Goal: Check status: Check status

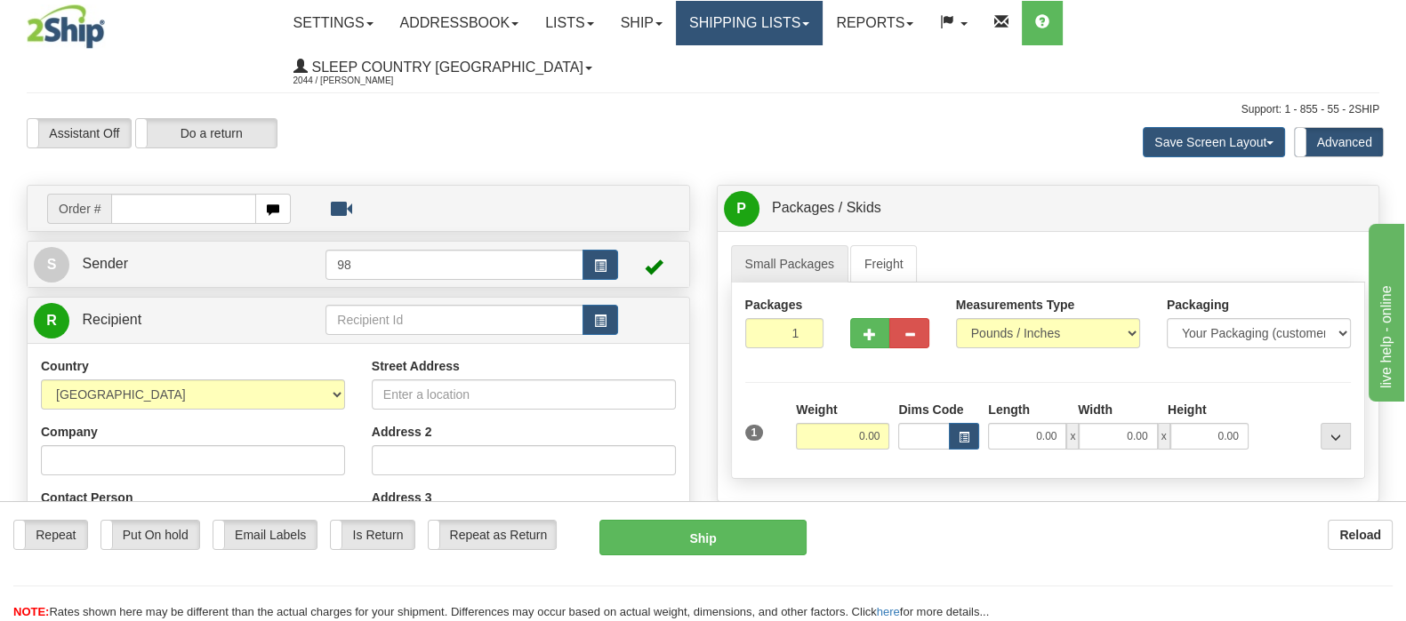
click at [822, 27] on link "Shipping lists" at bounding box center [749, 23] width 147 height 44
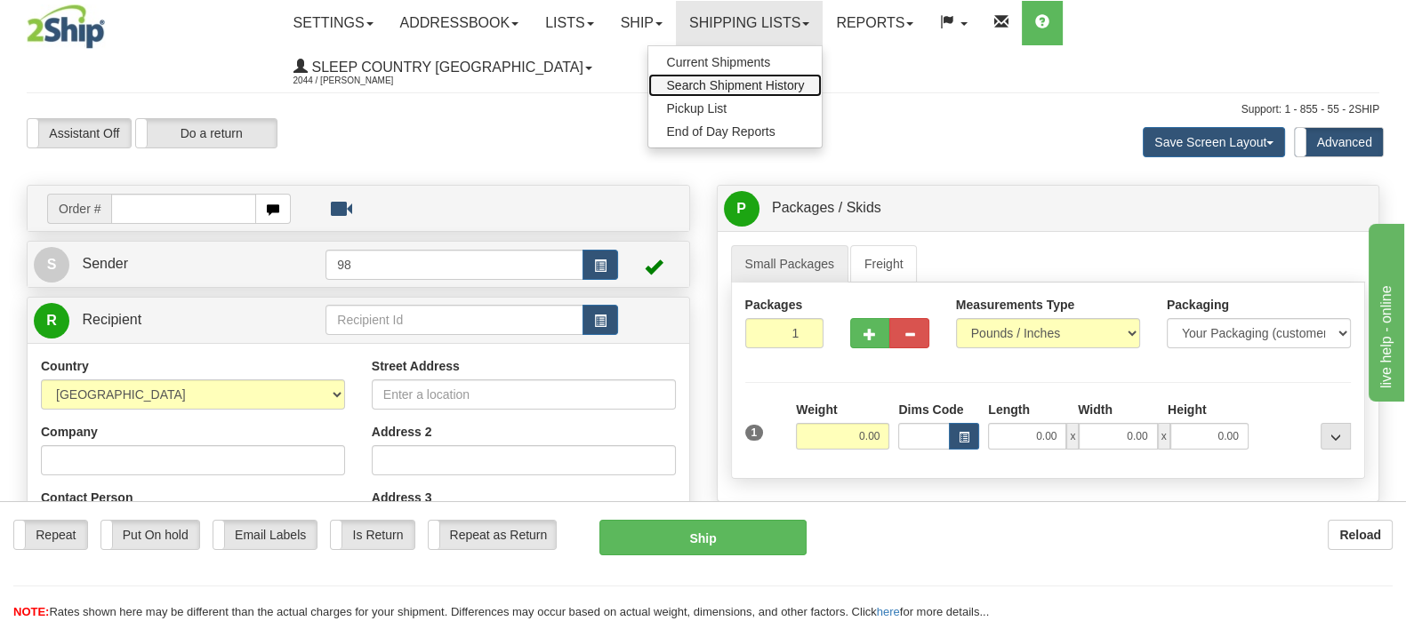
click at [804, 86] on span "Search Shipment History" at bounding box center [735, 85] width 138 height 14
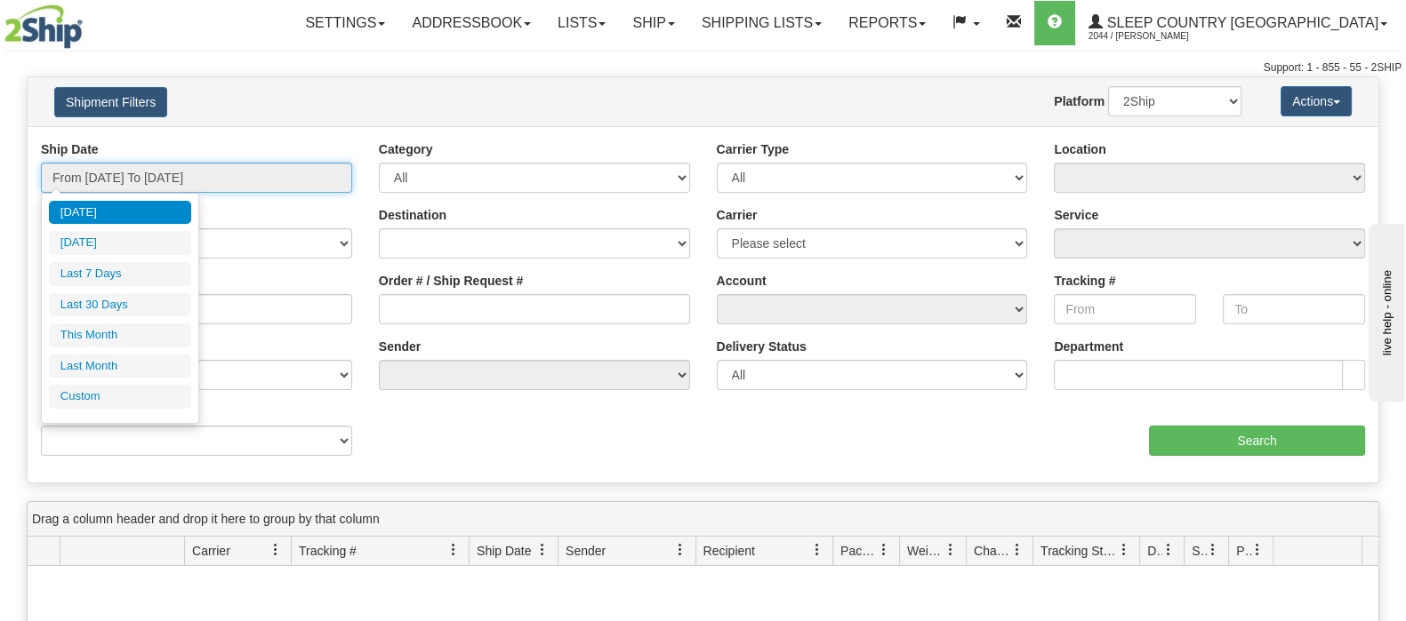
click at [133, 185] on input "From [DATE] To [DATE]" at bounding box center [196, 178] width 311 height 30
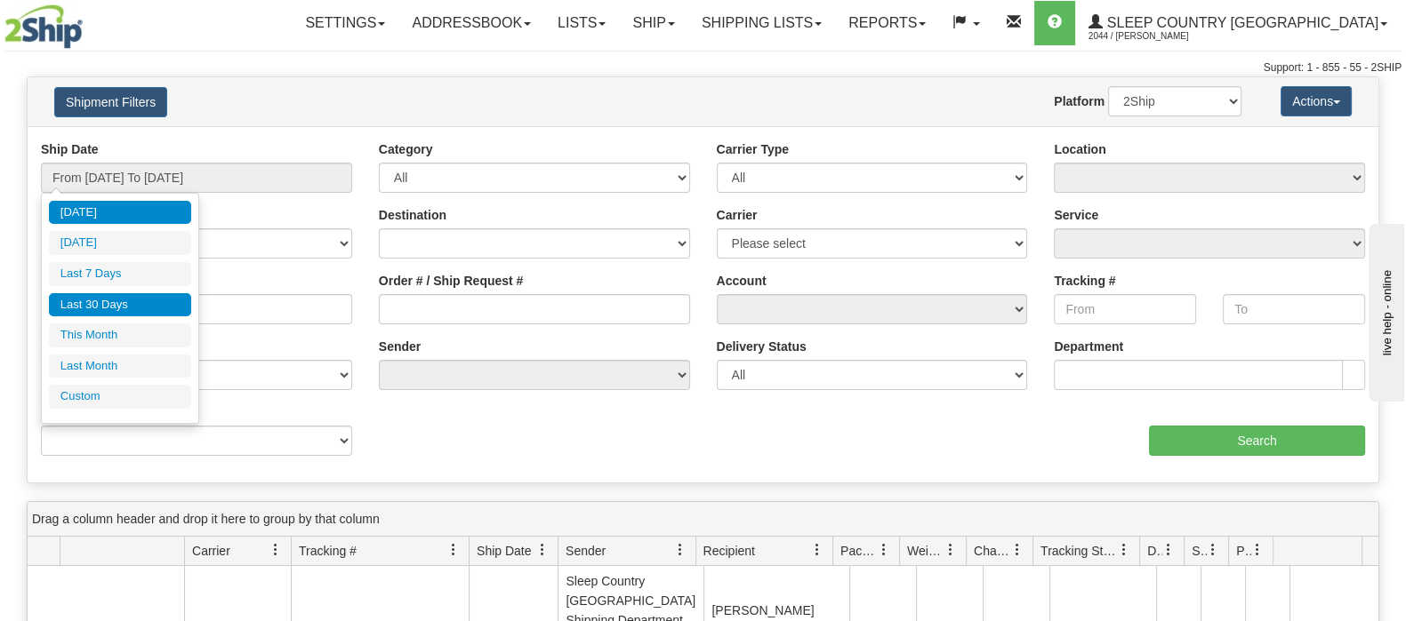
click at [133, 301] on li "Last 30 Days" at bounding box center [120, 305] width 142 height 24
type input "From [DATE] To [DATE]"
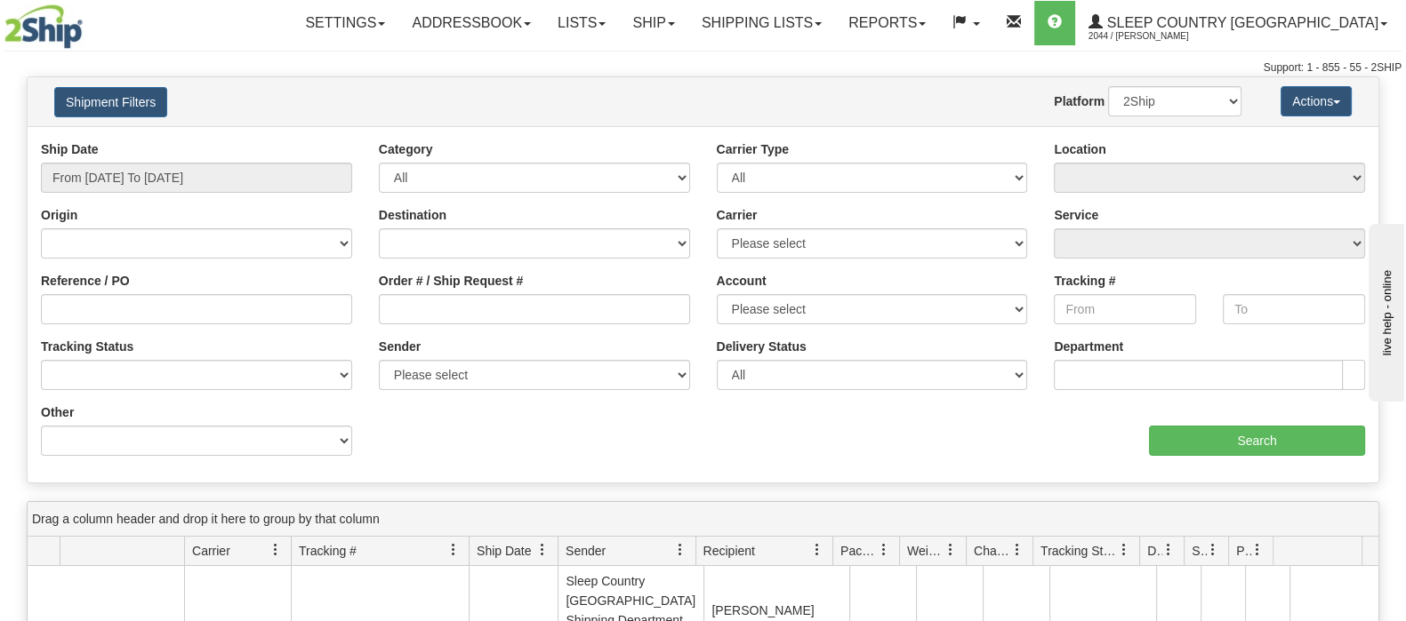
click at [584, 286] on div "Order # / Ship Request #" at bounding box center [534, 298] width 311 height 52
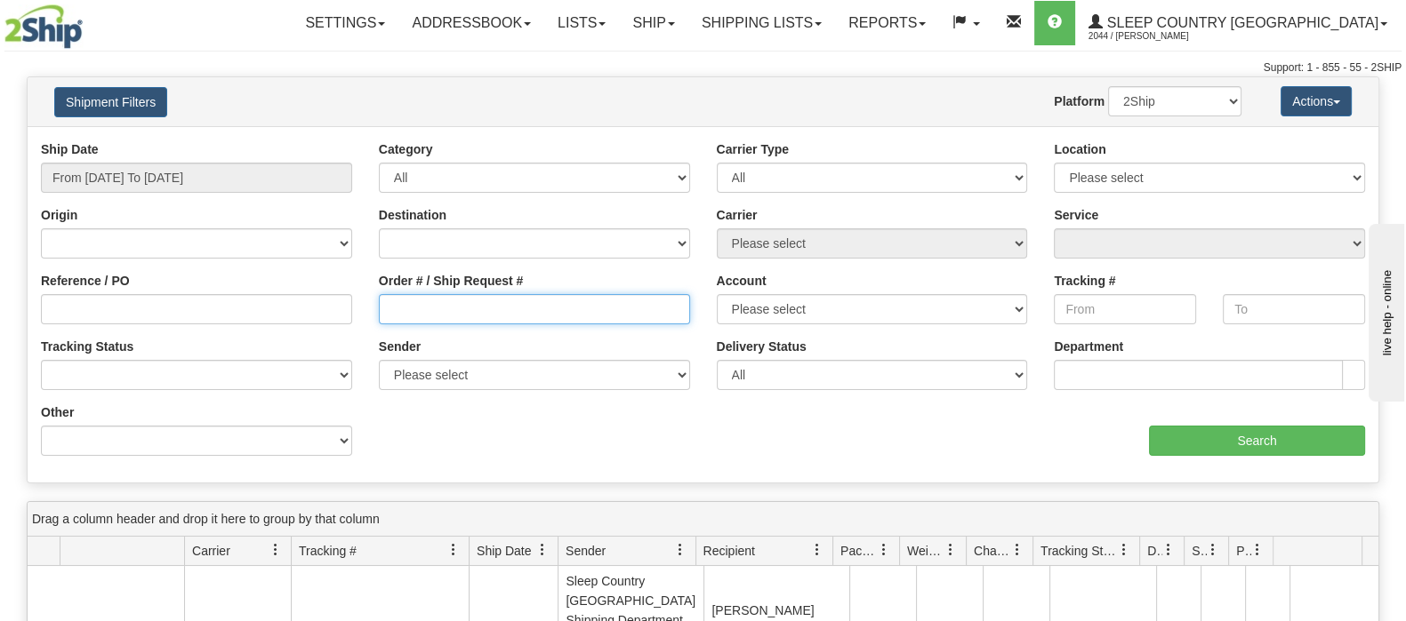
click at [589, 296] on input "Order # / Ship Request #" at bounding box center [534, 309] width 311 height 30
paste input "9000I155506"
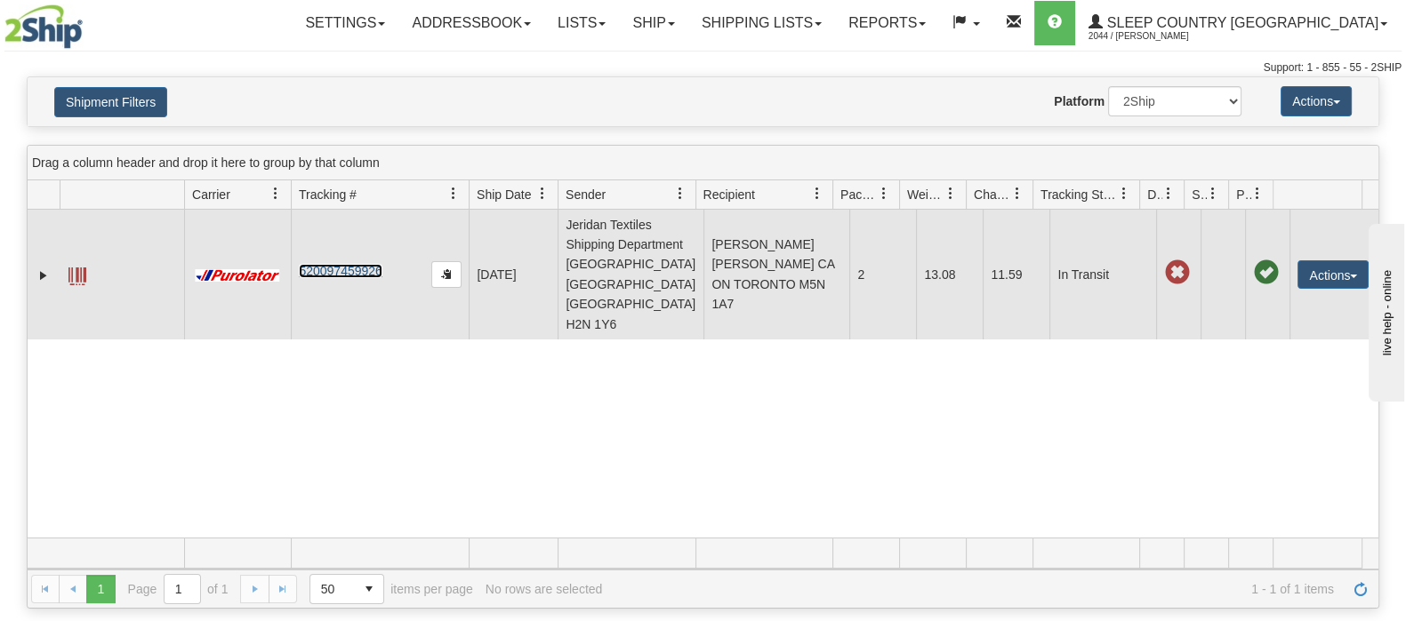
click at [343, 264] on link "520097459926" at bounding box center [340, 271] width 83 height 14
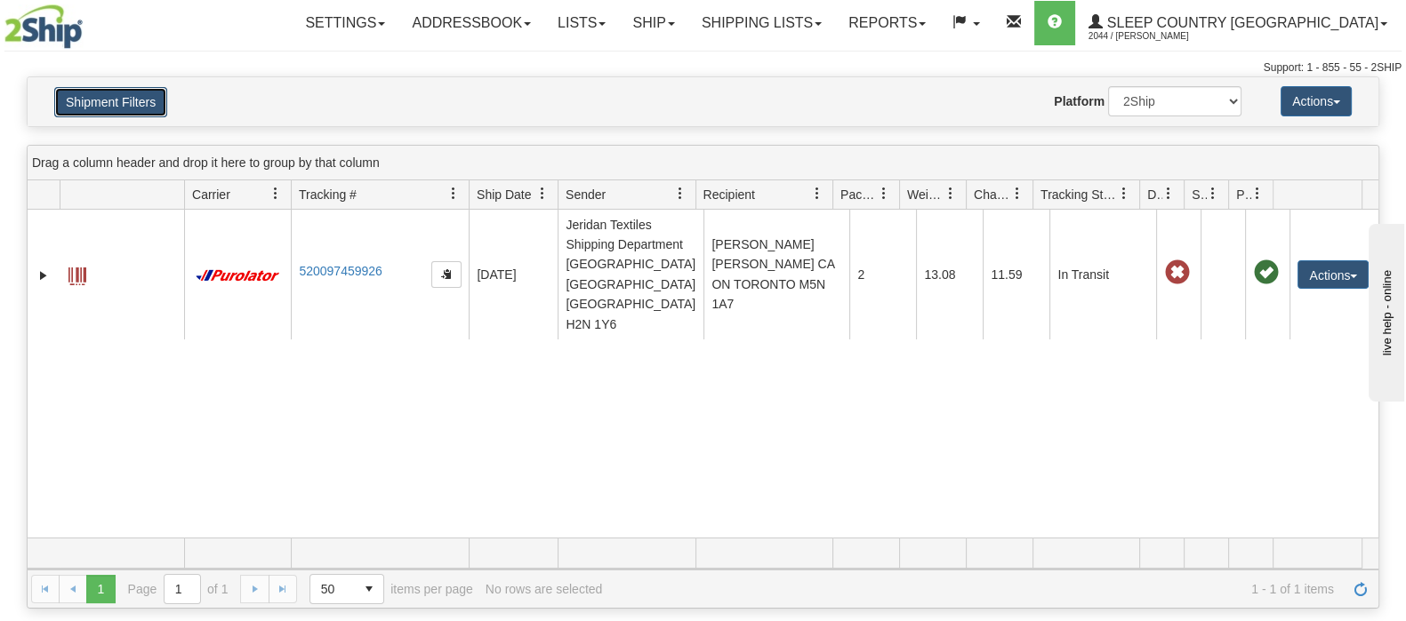
click at [85, 100] on button "Shipment Filters" at bounding box center [110, 102] width 113 height 30
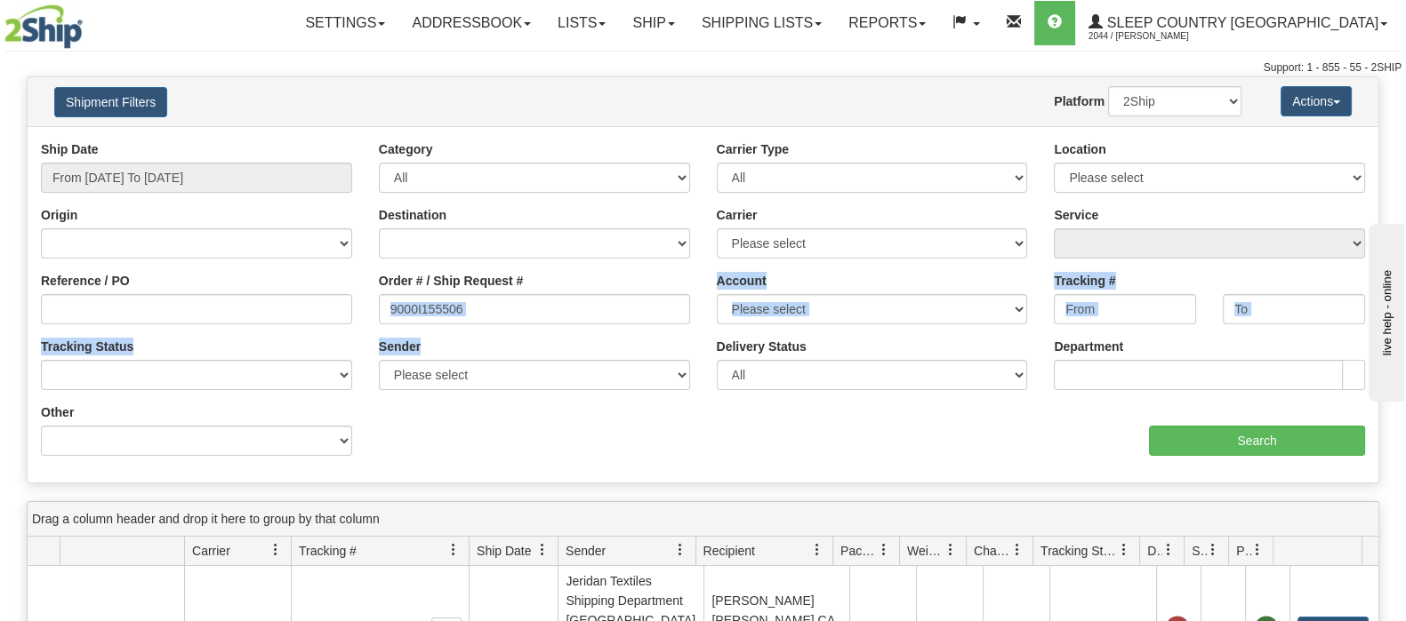
drag, startPoint x: 491, startPoint y: 340, endPoint x: 489, endPoint y: 306, distance: 33.8
click at [445, 325] on div "Ship Date From [DATE] To [DATE] Category All Inbound Outbound Carrier Type All …" at bounding box center [703, 304] width 1351 height 329
click at [510, 300] on input "9000I155506" at bounding box center [534, 309] width 311 height 30
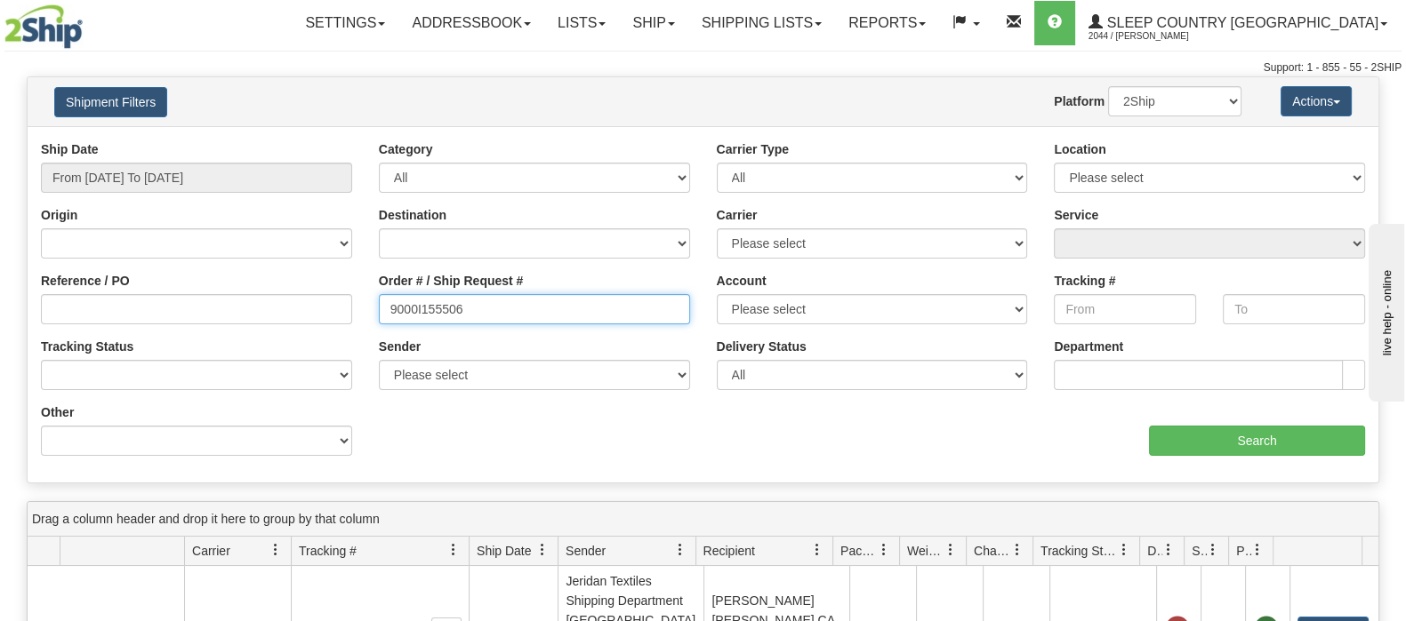
click at [308, 140] on div "Reference / PO Order # / Ship Request # 9000I155506 Account Please select [GEOG…" at bounding box center [703, 140] width 1351 height 0
paste input "2H877509"
type input "9002H877509"
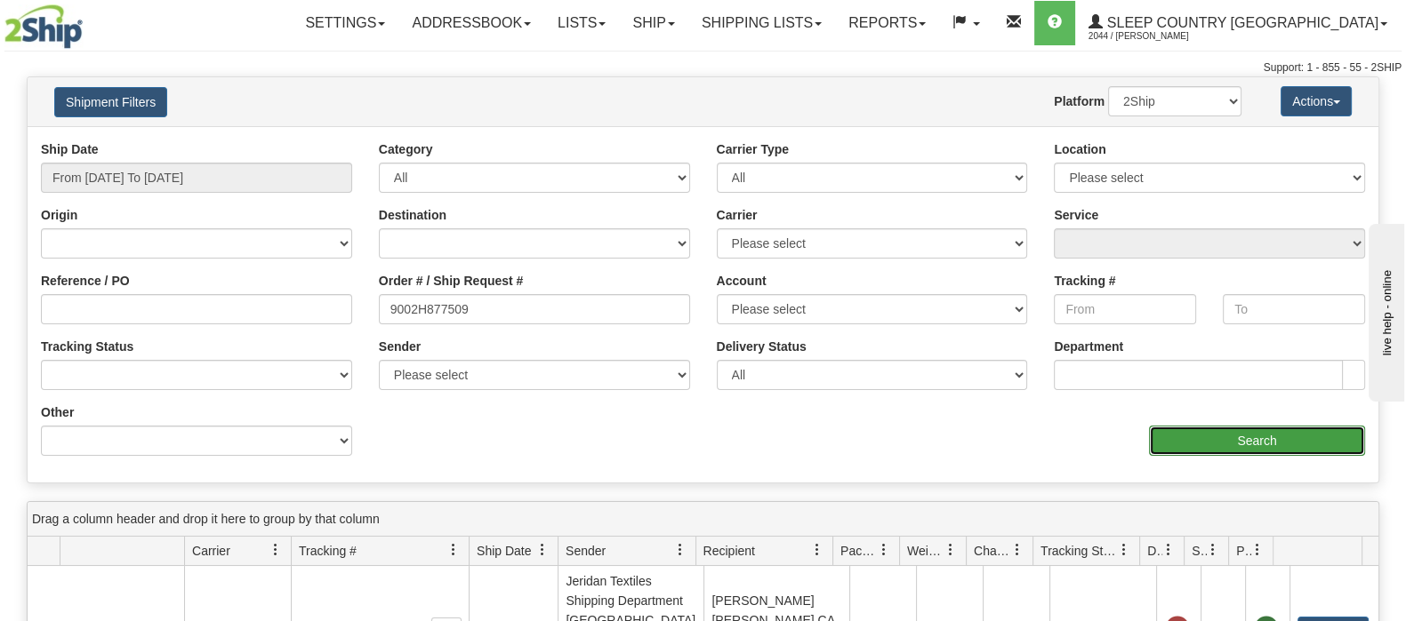
click at [1230, 431] on input "Search" at bounding box center [1257, 441] width 216 height 30
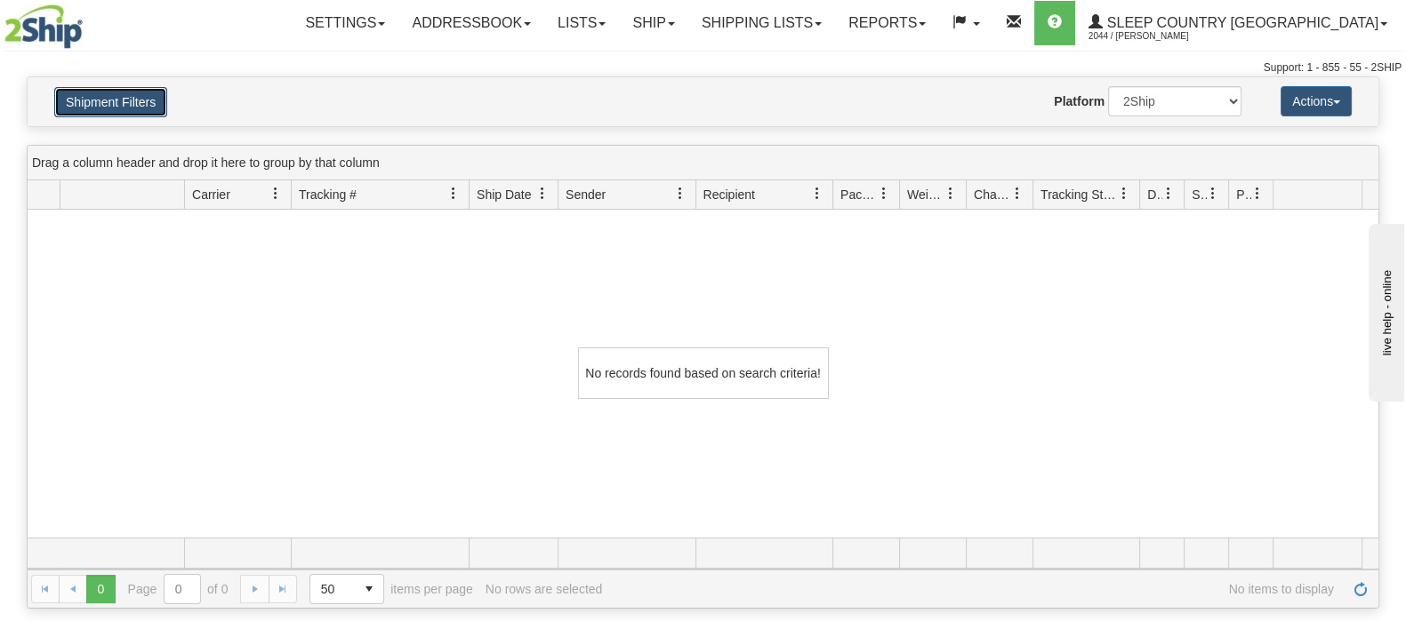
click at [138, 106] on button "Shipment Filters" at bounding box center [110, 102] width 113 height 30
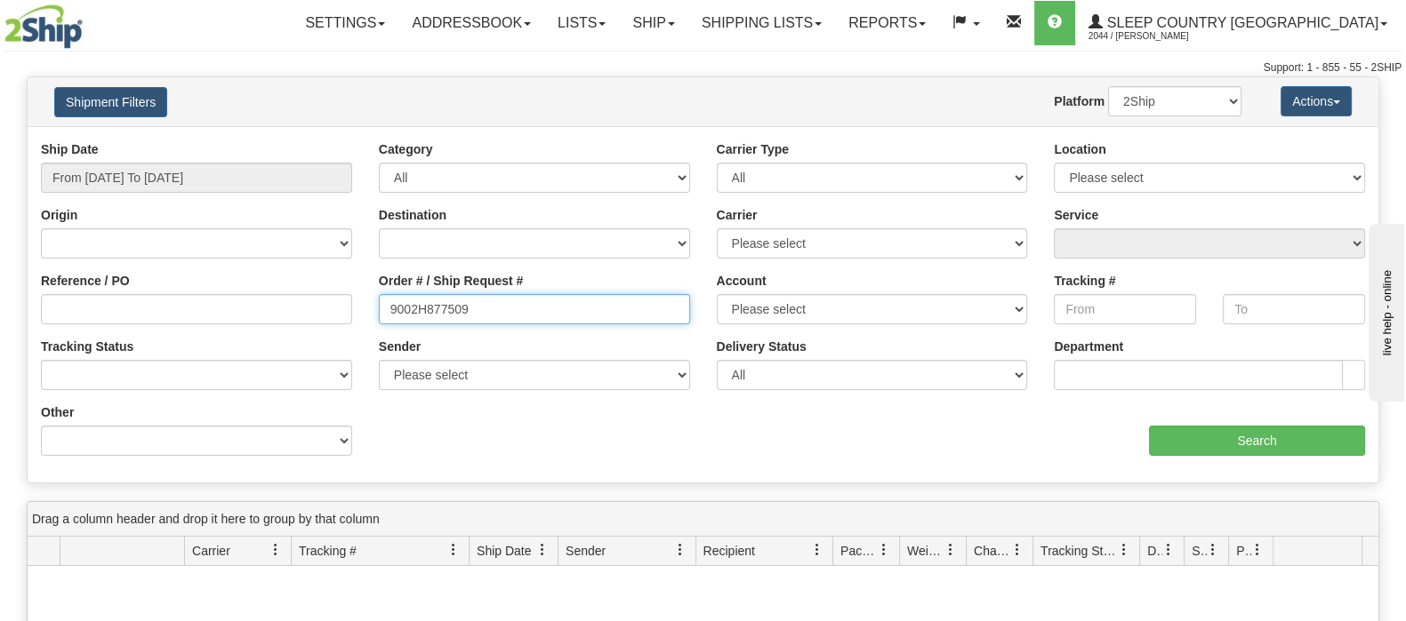
click at [389, 304] on input "9002H877509" at bounding box center [534, 309] width 311 height 30
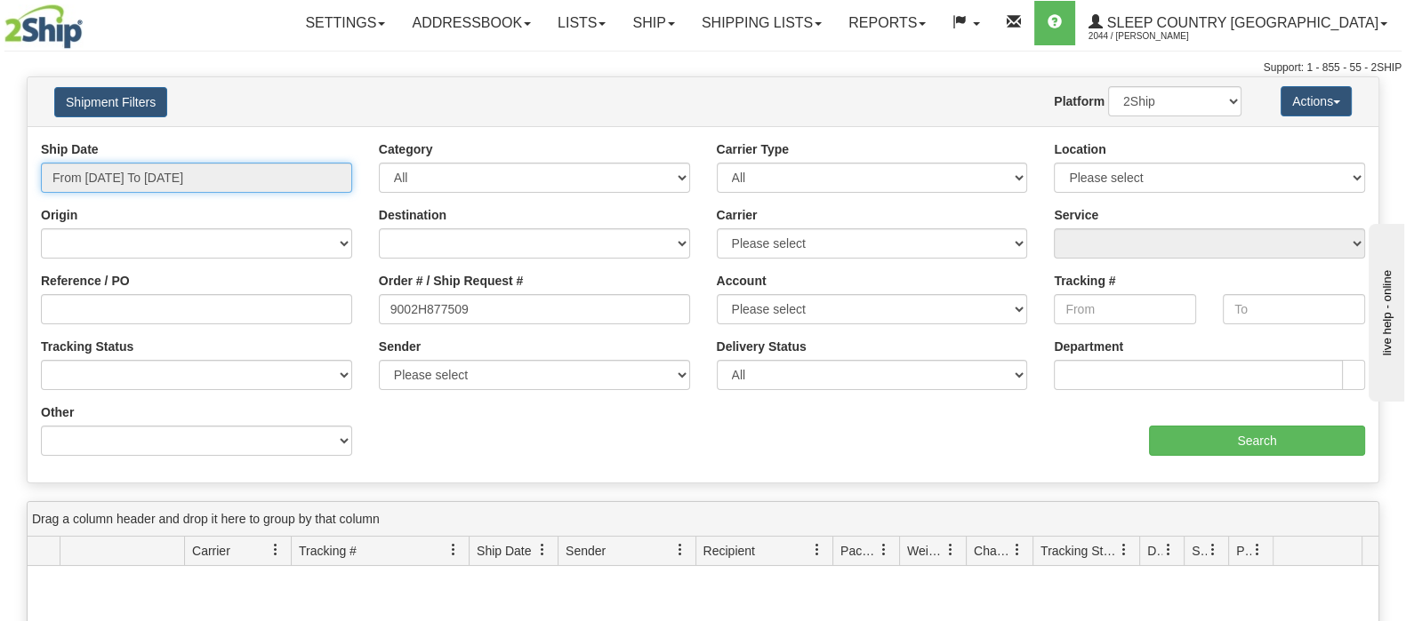
click at [233, 177] on input "From [DATE] To [DATE]" at bounding box center [196, 178] width 311 height 30
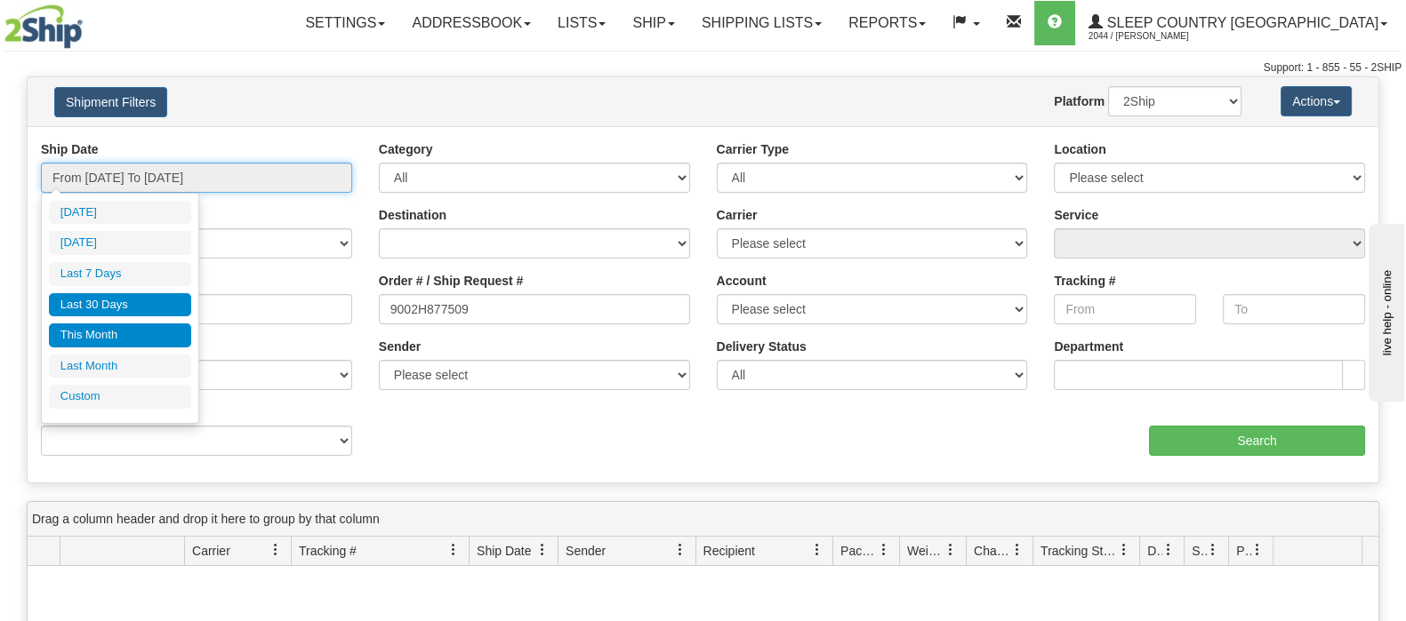
type input "[DATE]"
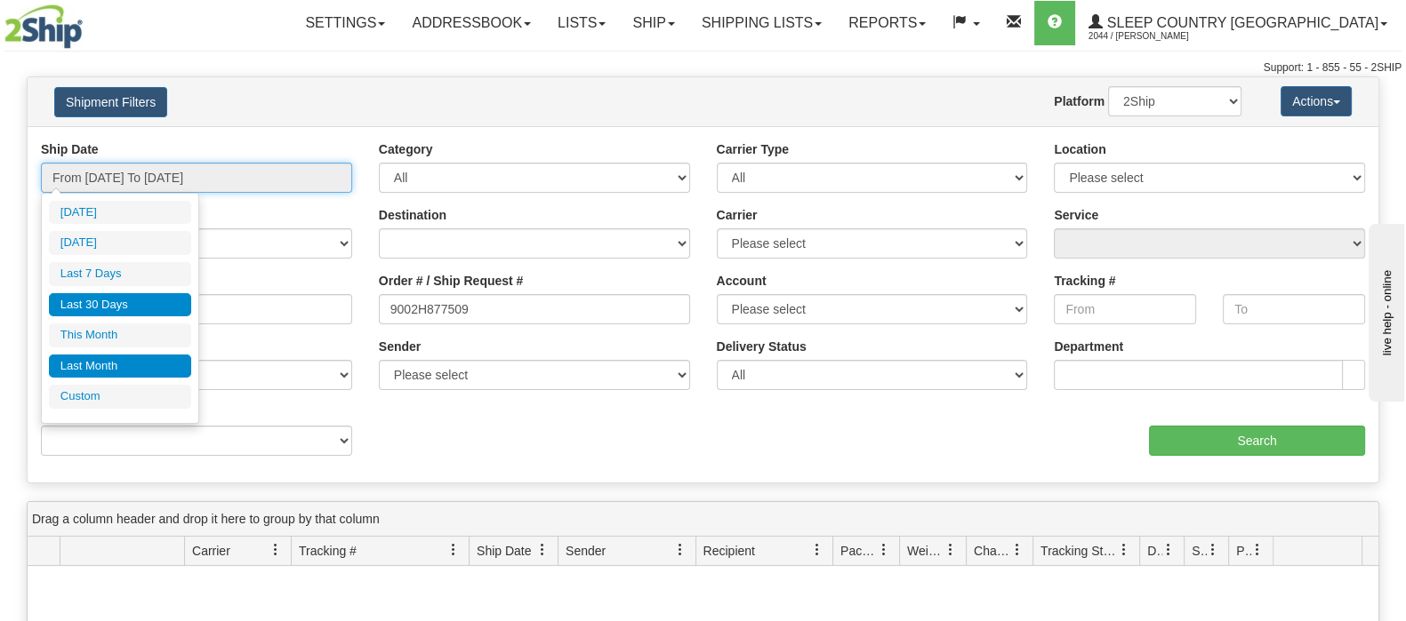
type input "[DATE]"
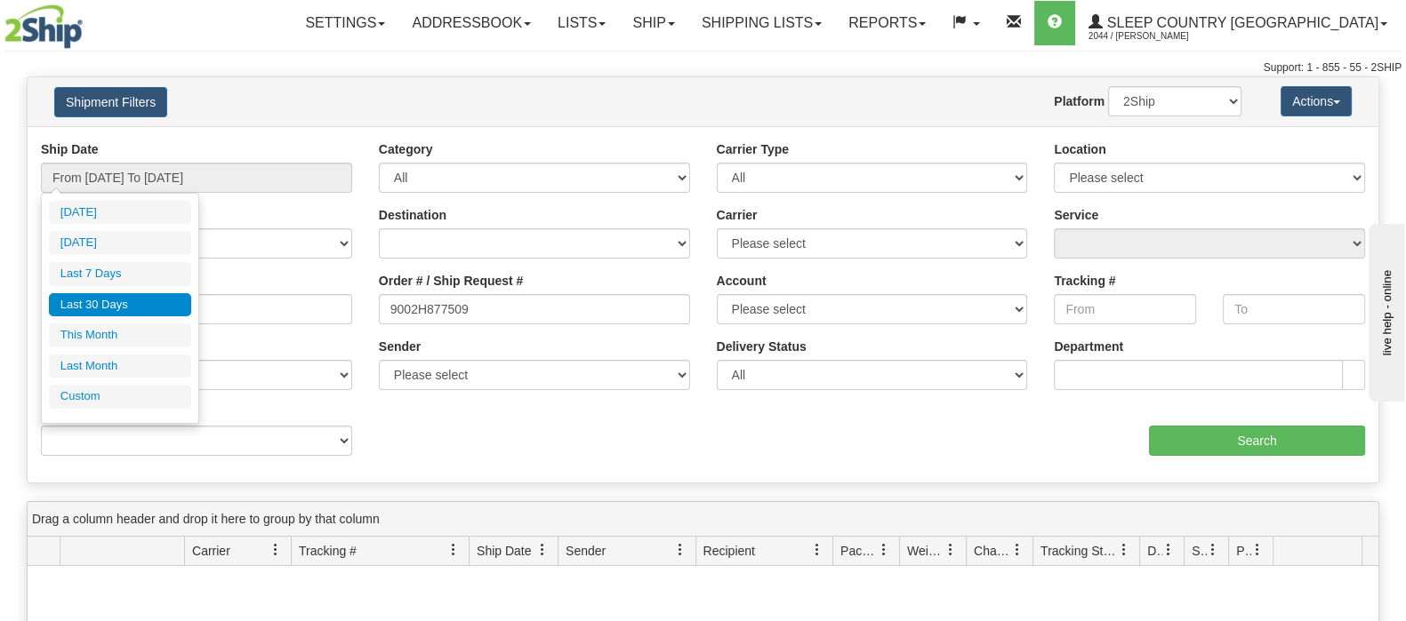
click at [139, 381] on ul "[DATE] [DATE] Last 7 Days Last 30 Days This Month Last Month Custom" at bounding box center [120, 305] width 142 height 208
click at [140, 387] on li "Custom" at bounding box center [120, 397] width 142 height 24
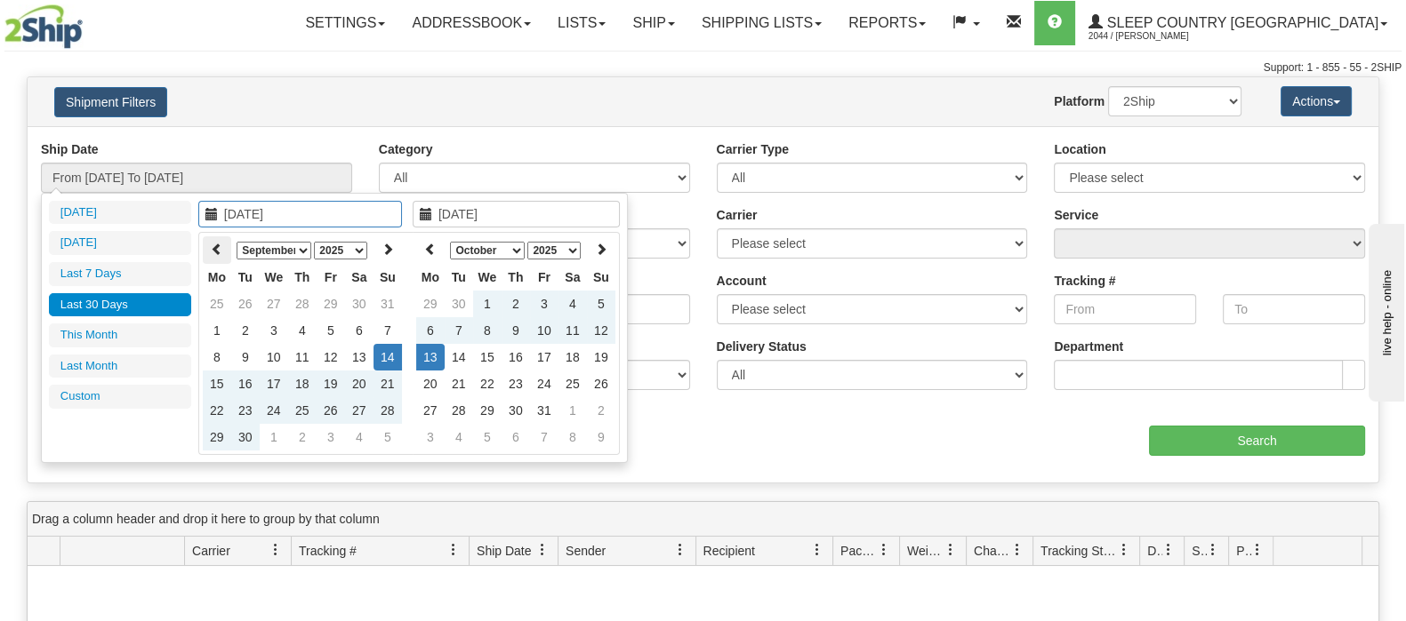
click at [217, 246] on icon at bounding box center [217, 249] width 12 height 12
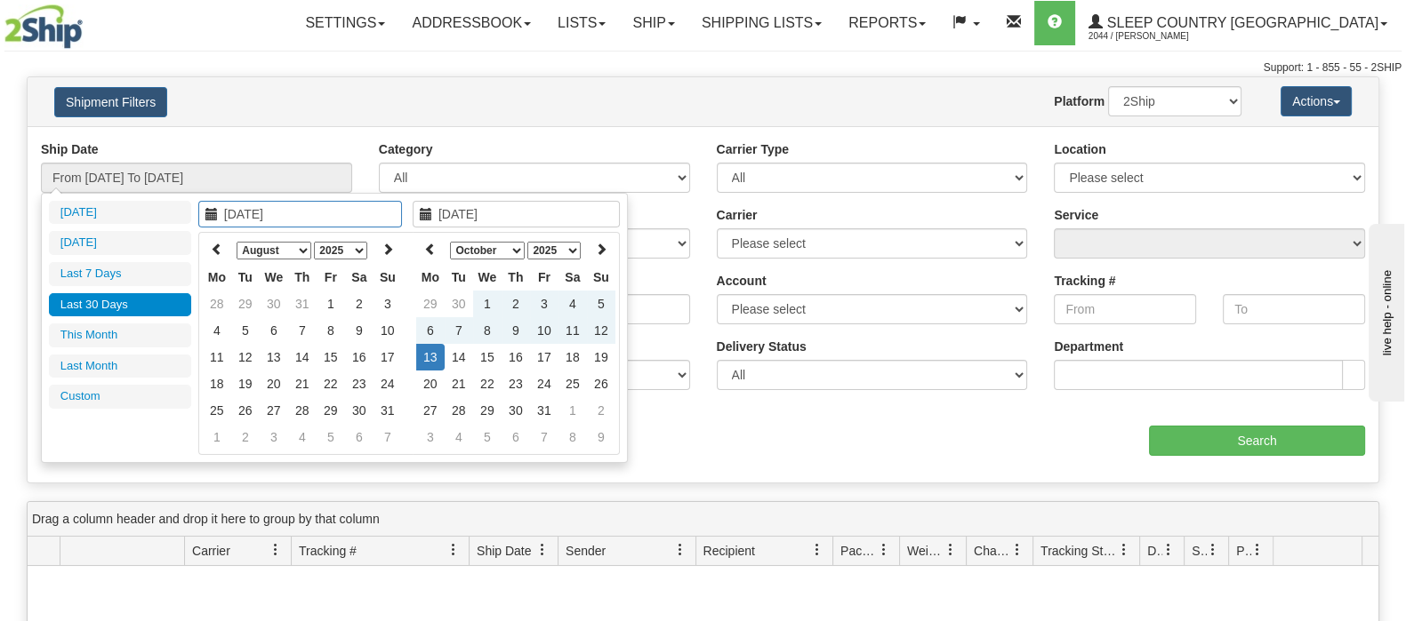
click at [217, 246] on icon at bounding box center [217, 249] width 12 height 12
type input "[DATE]"
click at [253, 300] on td "1" at bounding box center [245, 304] width 28 height 27
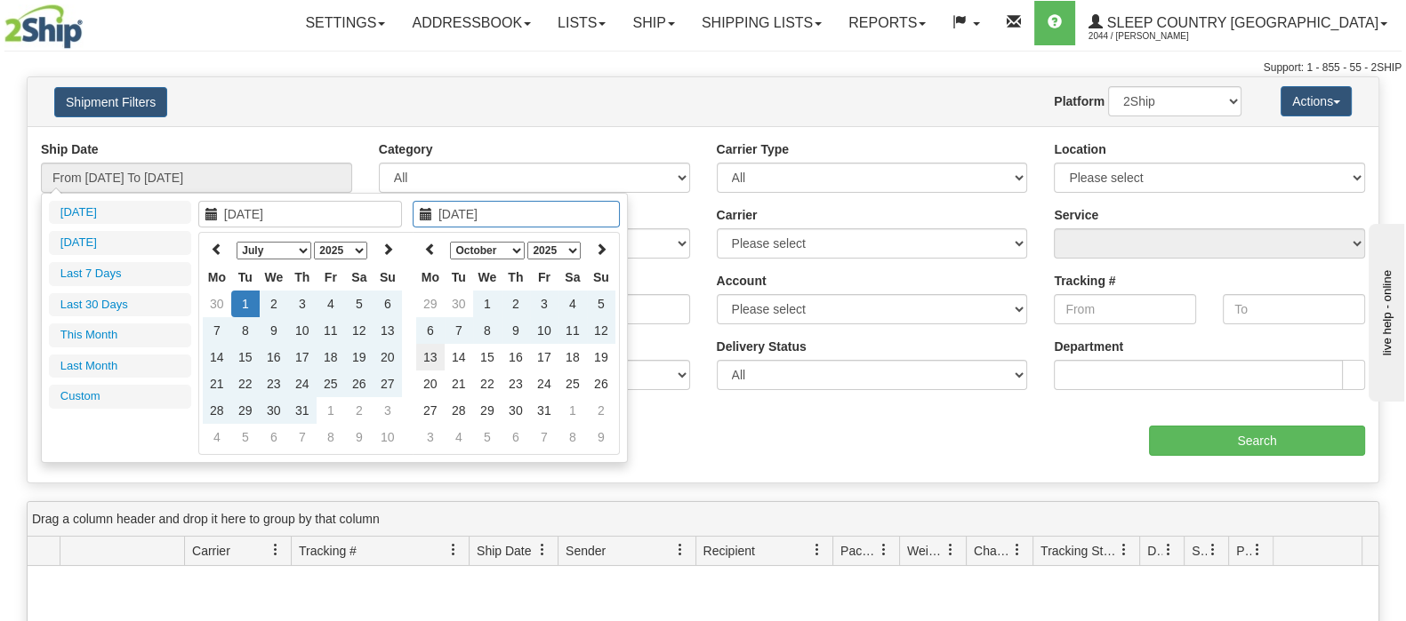
type input "[DATE]"
click at [426, 352] on td "13" at bounding box center [430, 357] width 28 height 27
type input "From [DATE] To [DATE]"
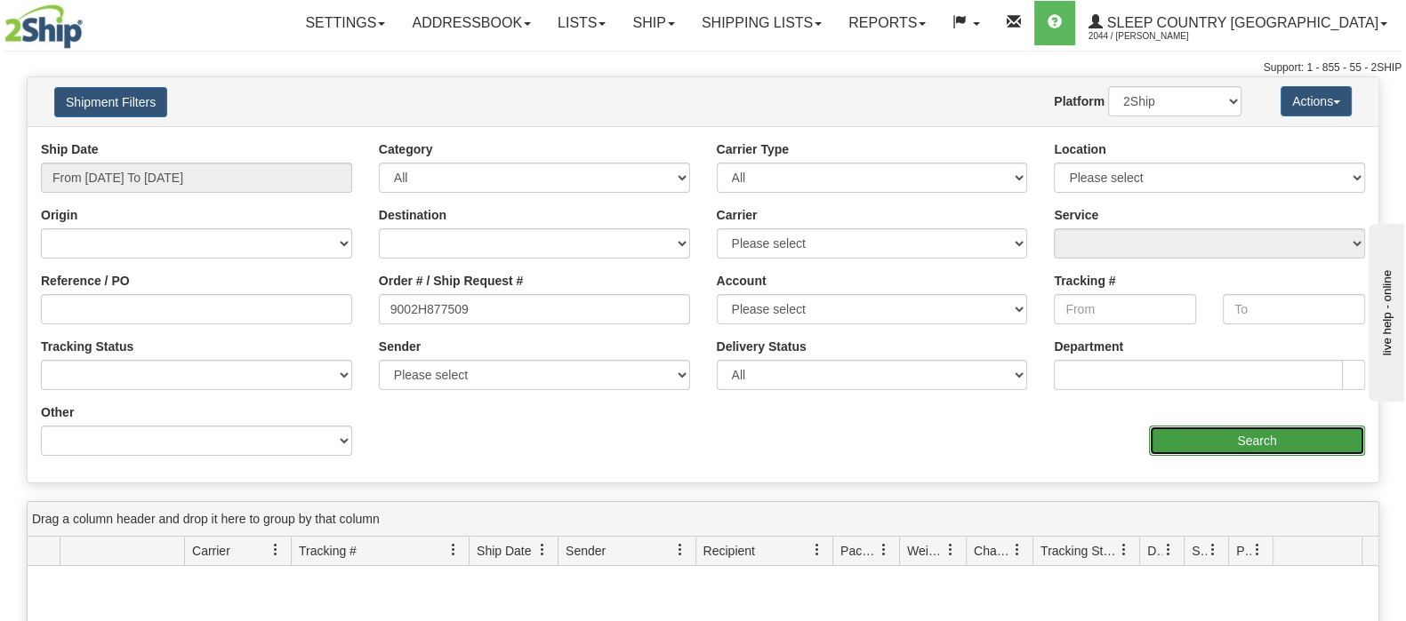
click at [1289, 448] on input "Search" at bounding box center [1257, 441] width 216 height 30
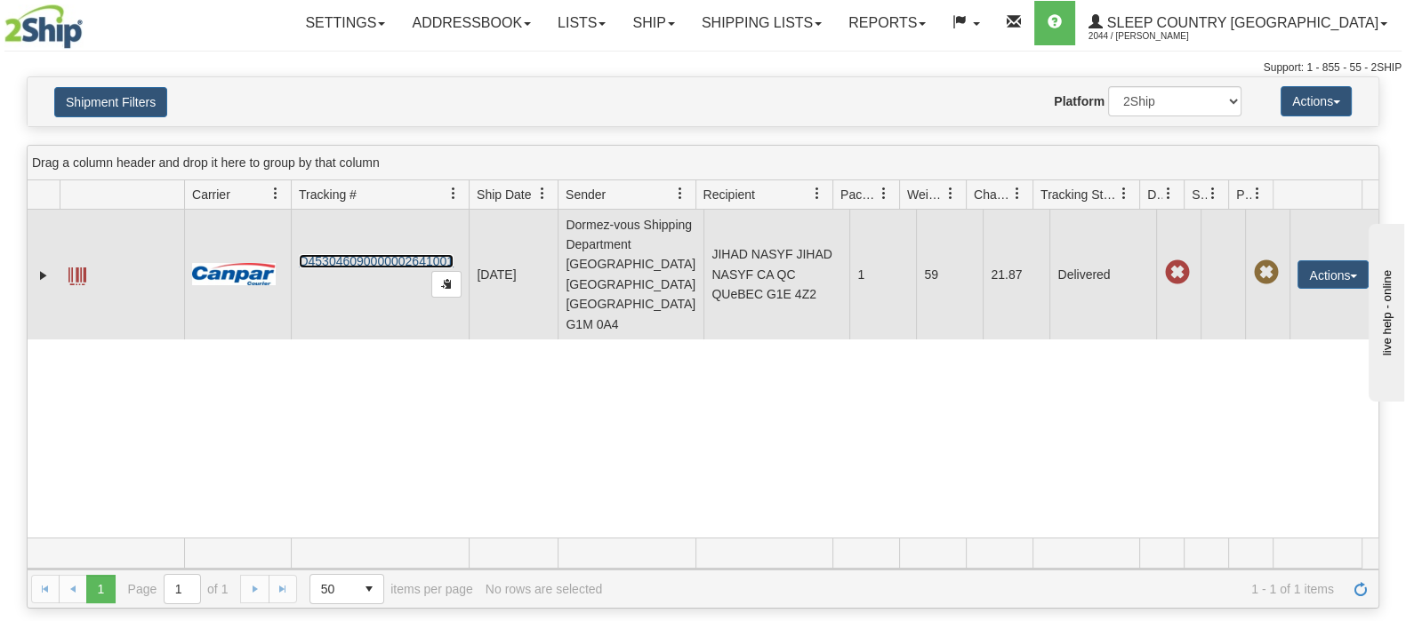
click at [410, 254] on link "D453046090000002641001" at bounding box center [376, 261] width 155 height 14
